Goal: Task Accomplishment & Management: Complete application form

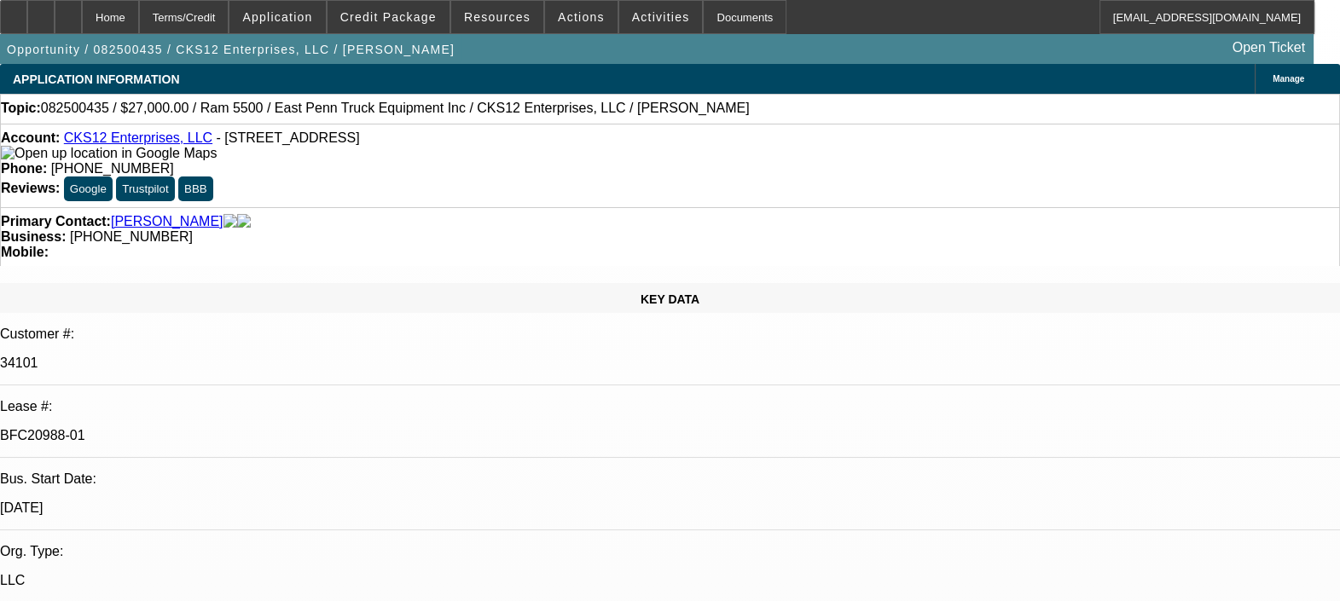
select select "0"
select select "2"
select select "0.1"
select select "0"
select select "2"
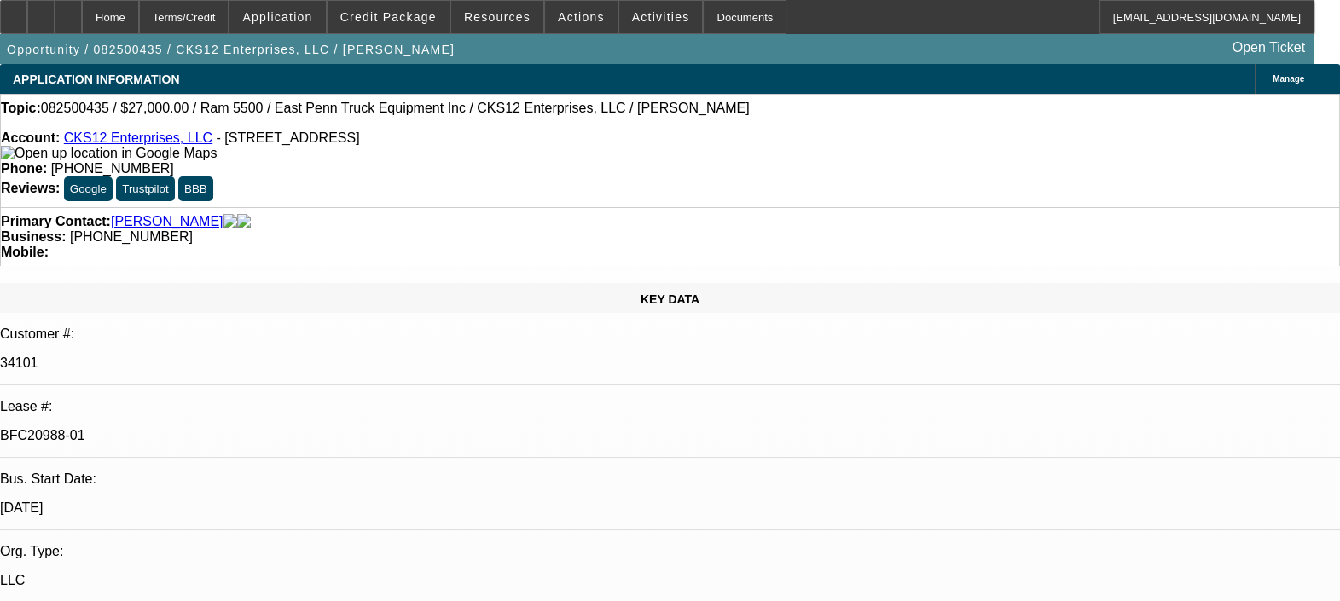
select select "0.1"
select select "0.15"
select select "0.1"
select select "0"
select select "2"
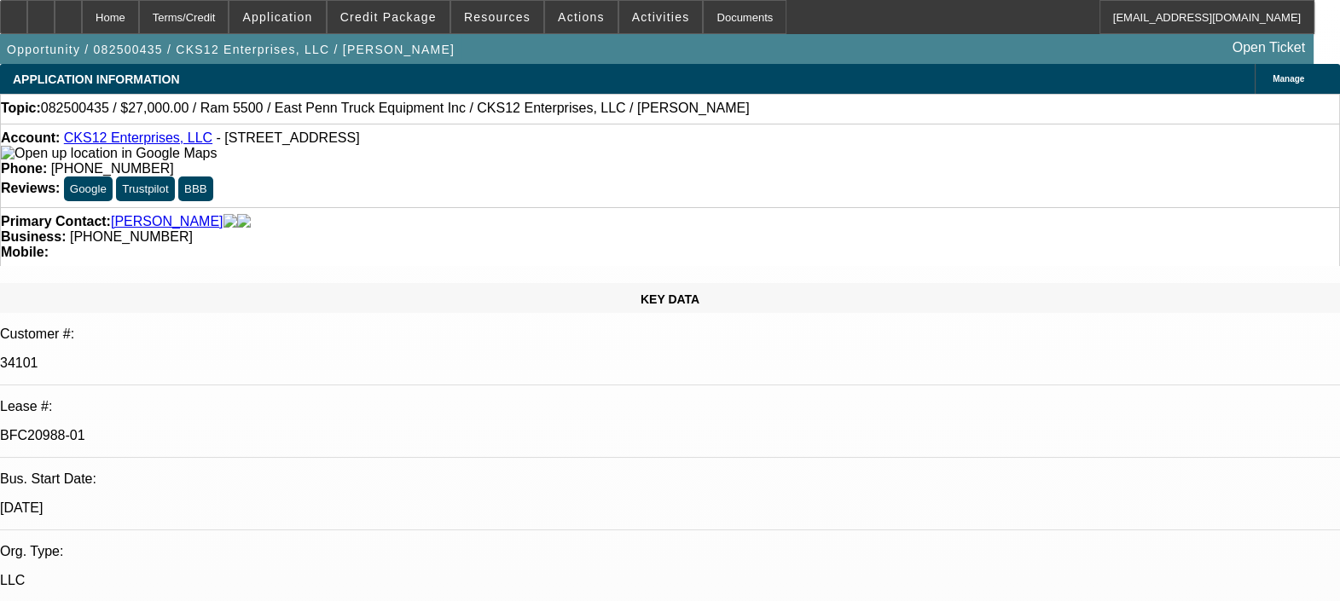
select select "0.1"
select select "1"
select select "2"
select select "4"
select select "1"
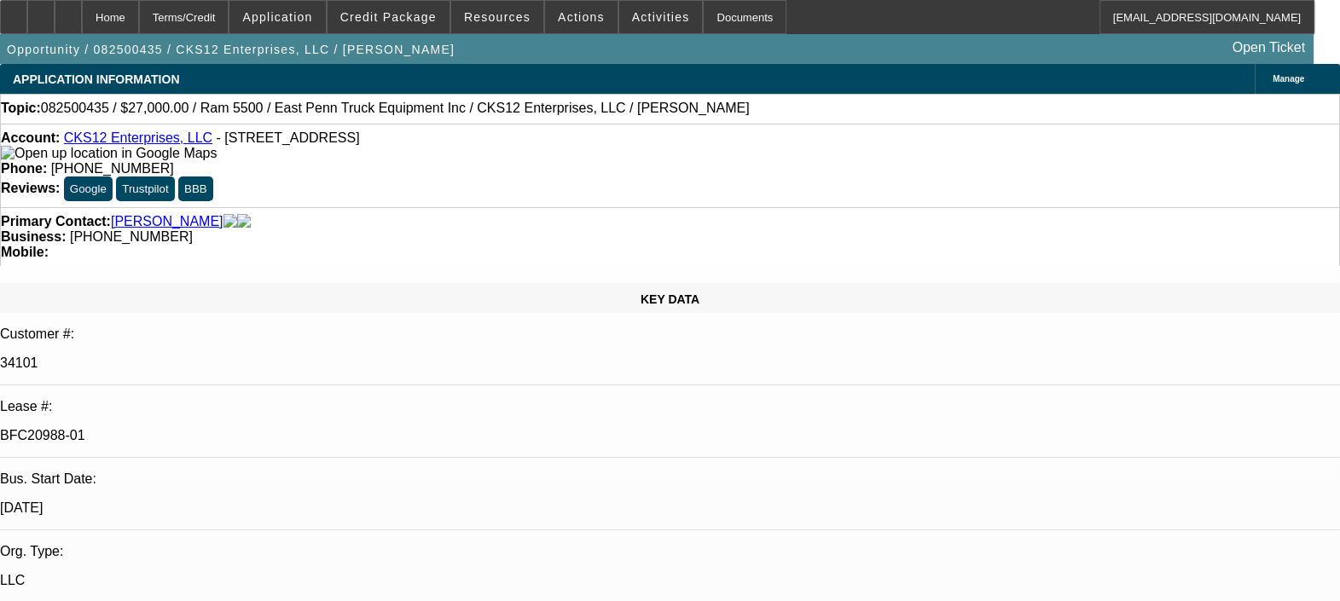
select select "2"
select select "4"
select select "1"
select select "2"
select select "4"
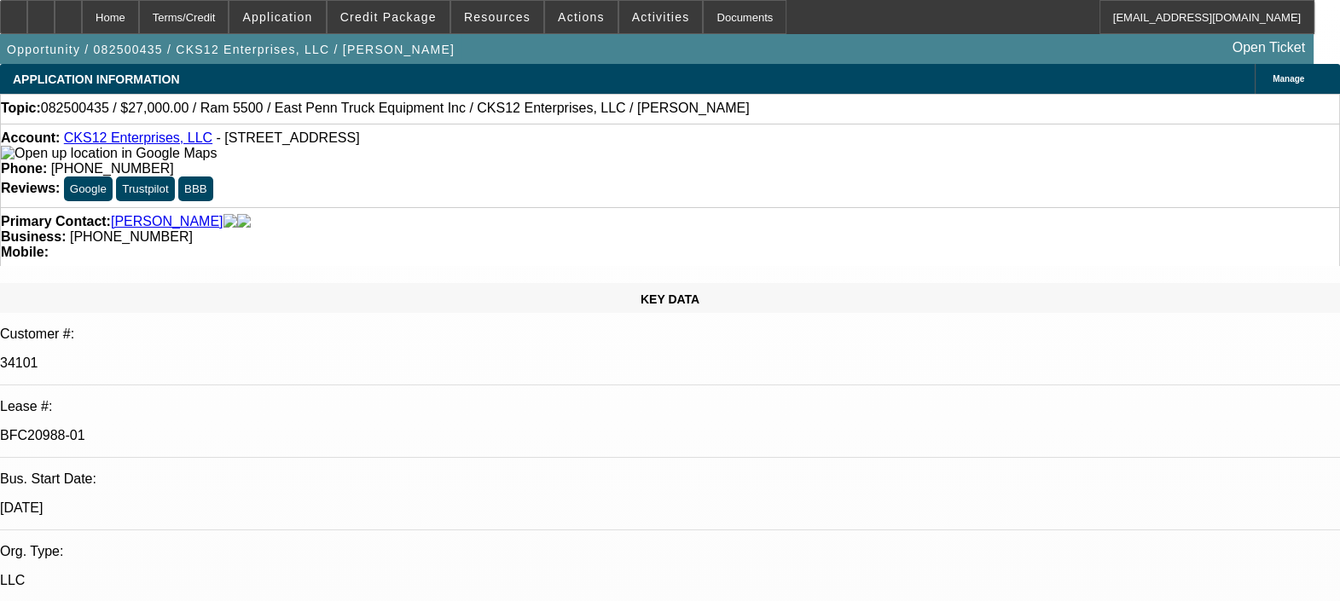
select select "1"
select select "2"
select select "4"
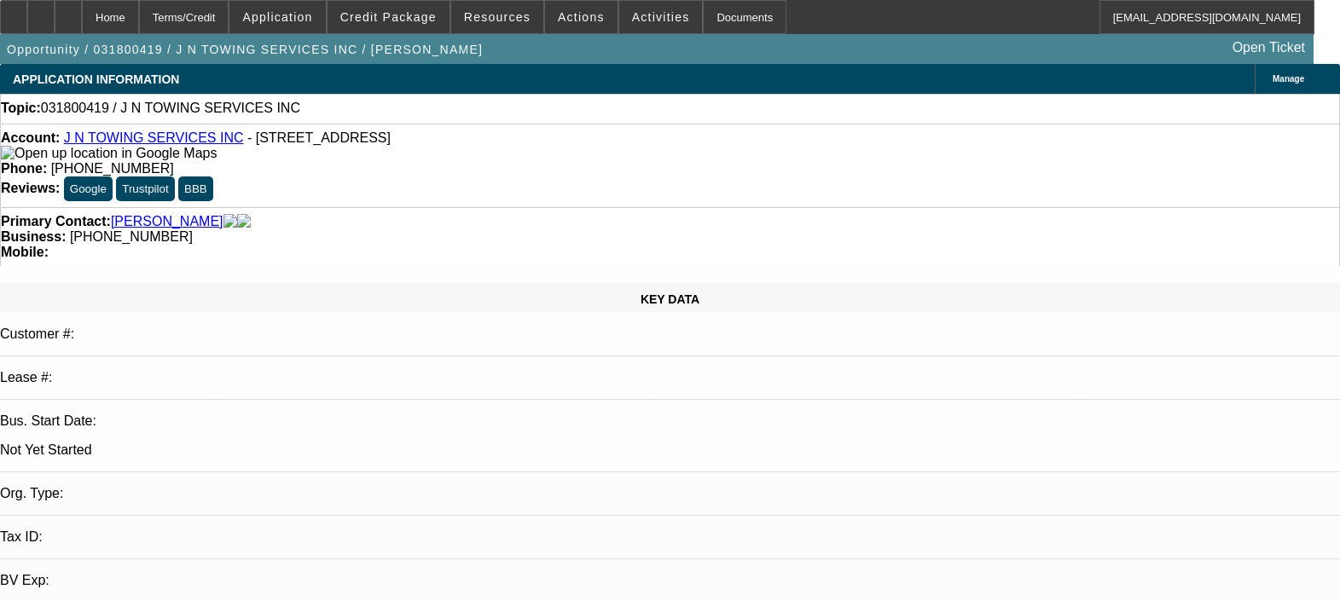
select select "0"
select select "2"
select select "0.1"
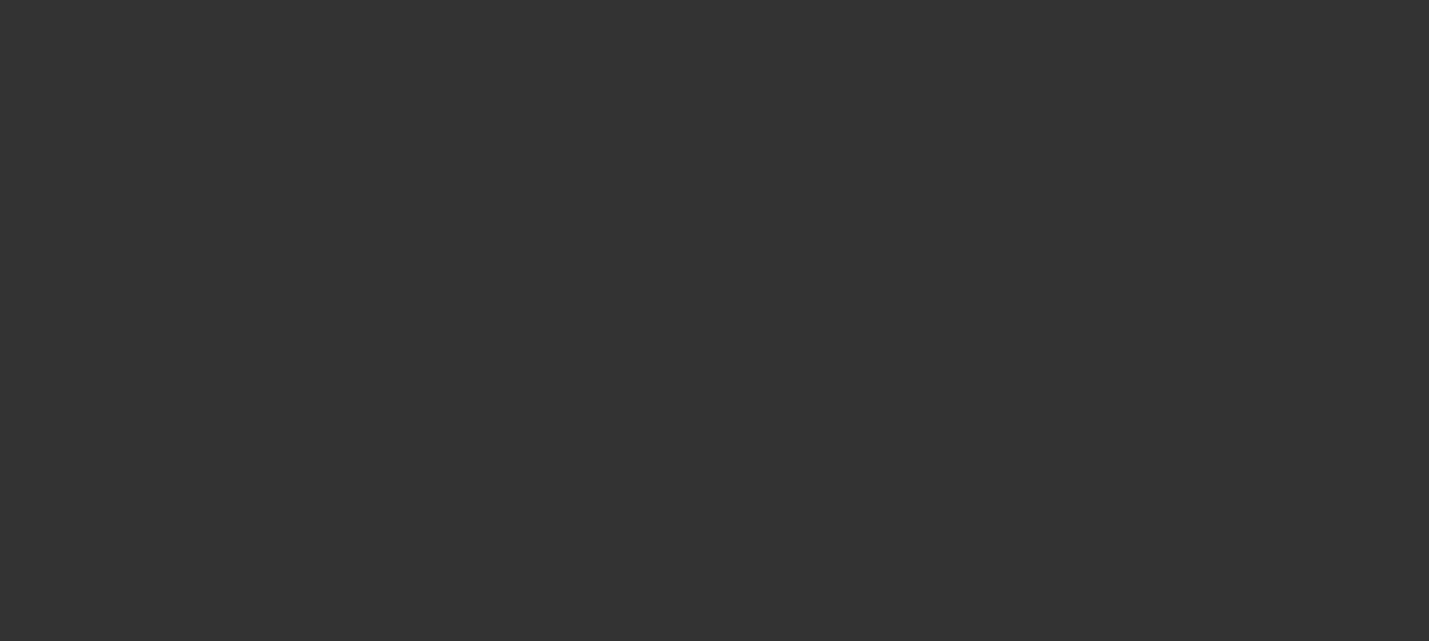
select select "0"
select select "2"
select select "0.1"
select select "4"
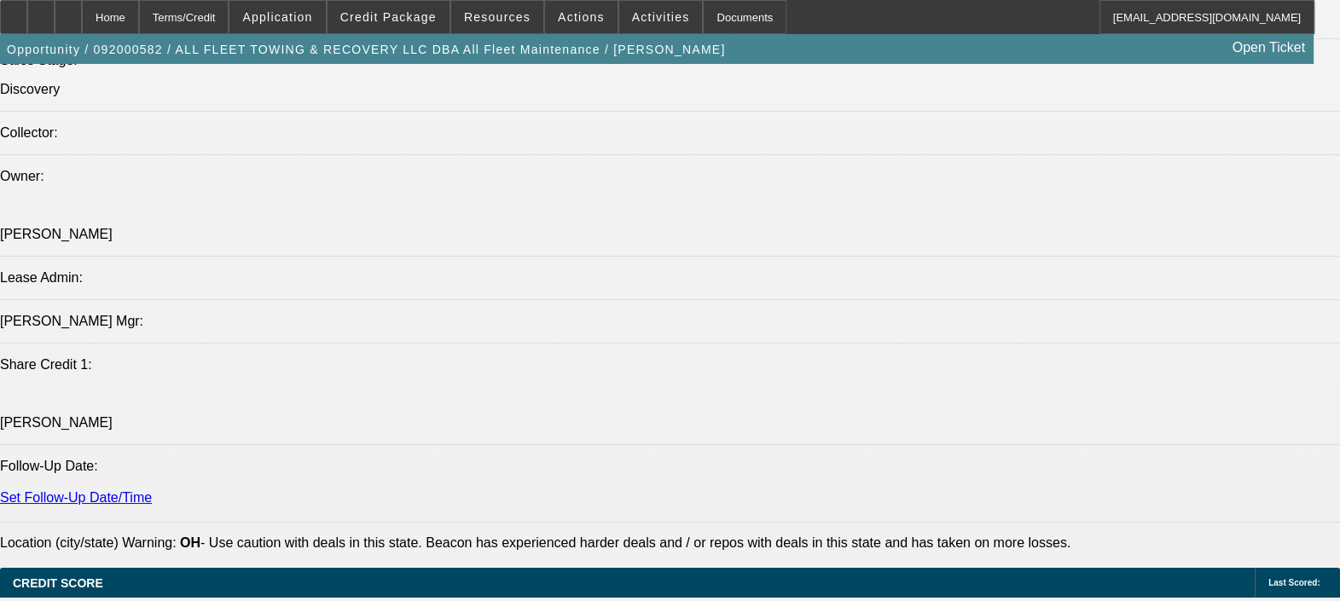
scroll to position [1929, 0]
